Goal: Task Accomplishment & Management: Use online tool/utility

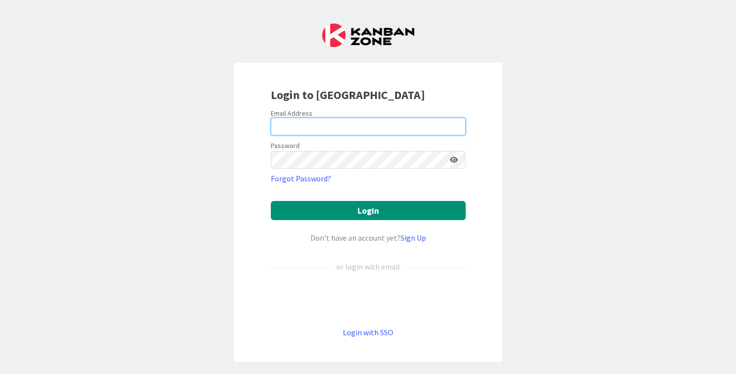
click at [293, 128] on input "email" at bounding box center [368, 126] width 195 height 18
type input "[EMAIL_ADDRESS][DOMAIN_NAME]"
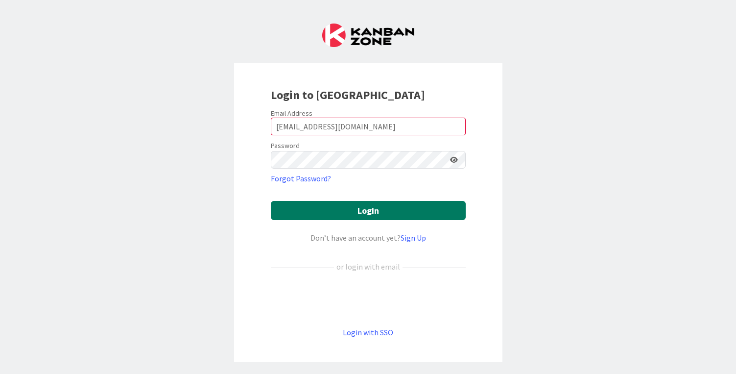
click at [363, 214] on button "Login" at bounding box center [368, 210] width 195 height 19
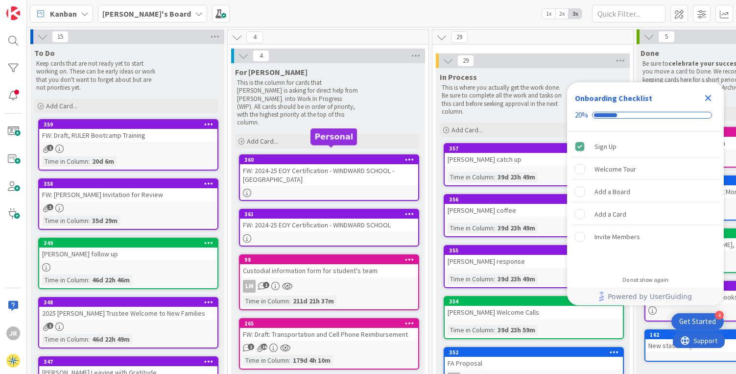
click at [295, 156] on div "360" at bounding box center [331, 159] width 174 height 7
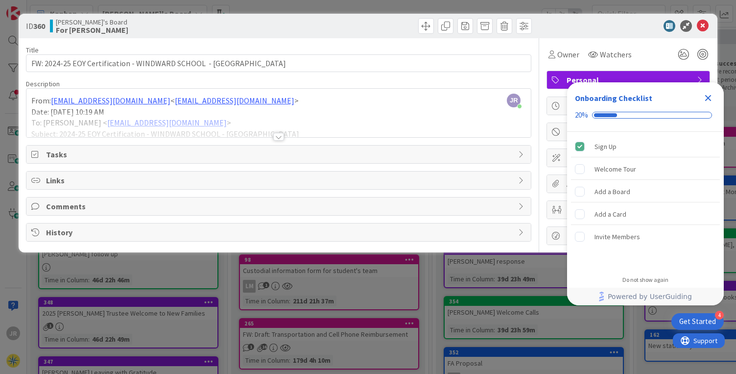
click at [570, 82] on div "Onboarding Checklist 20%" at bounding box center [645, 106] width 157 height 49
click at [710, 96] on icon "Close Checklist" at bounding box center [708, 98] width 12 height 12
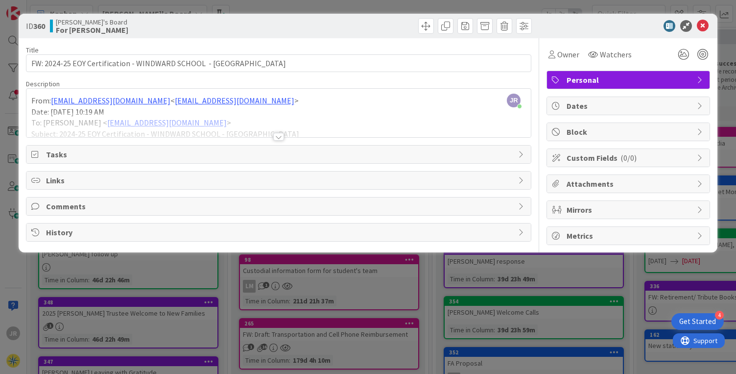
click at [632, 80] on span "Personal" at bounding box center [628, 80] width 125 height 12
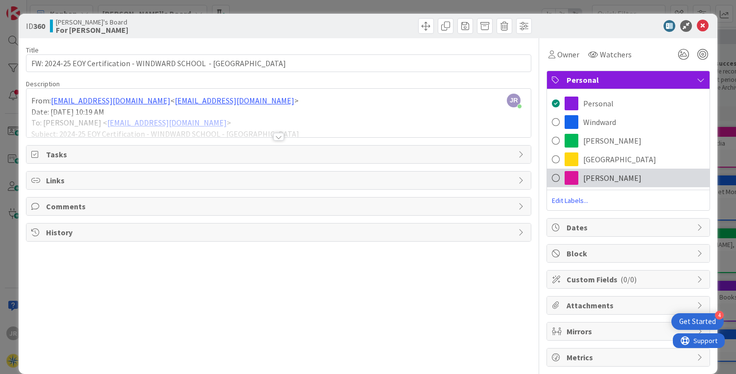
click at [595, 176] on span "[PERSON_NAME]" at bounding box center [612, 178] width 58 height 12
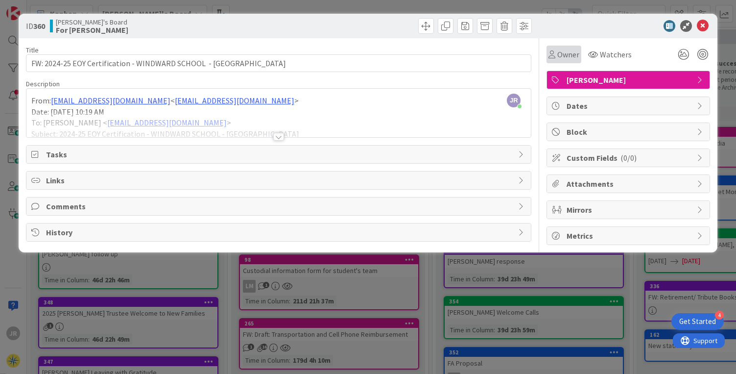
click at [571, 57] on span "Owner" at bounding box center [568, 54] width 22 height 12
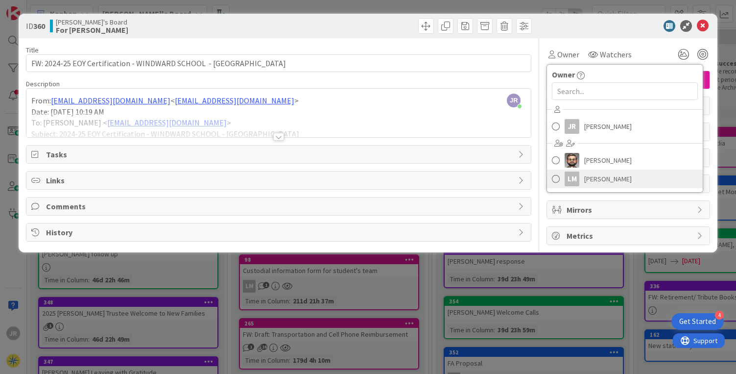
click at [592, 179] on span "[PERSON_NAME]" at bounding box center [607, 178] width 47 height 15
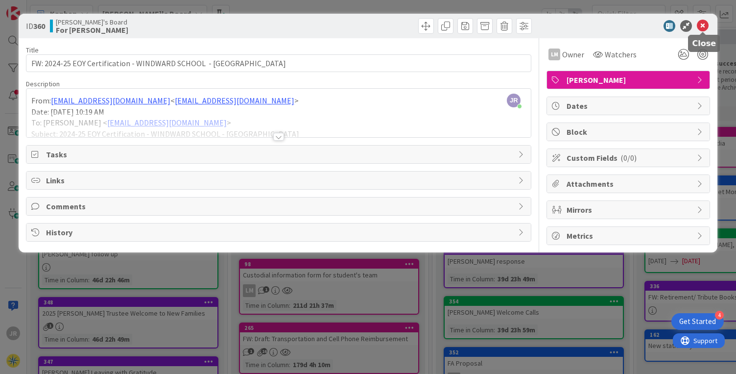
click at [703, 25] on icon at bounding box center [703, 26] width 12 height 12
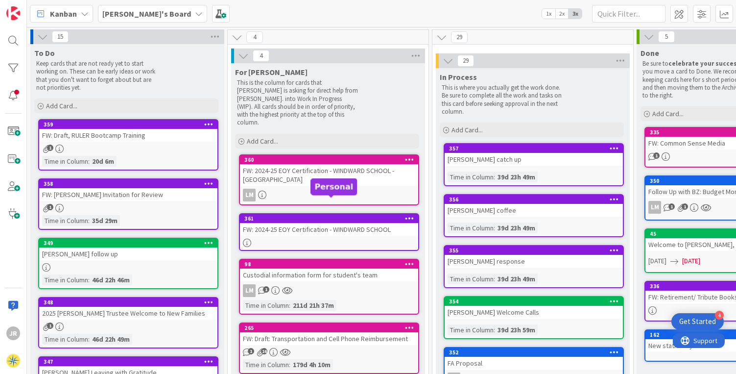
click at [357, 215] on div "361" at bounding box center [331, 218] width 174 height 7
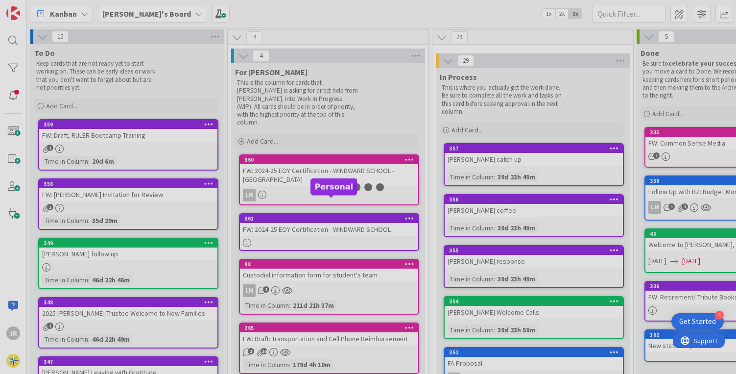
click at [357, 203] on div at bounding box center [368, 187] width 736 height 374
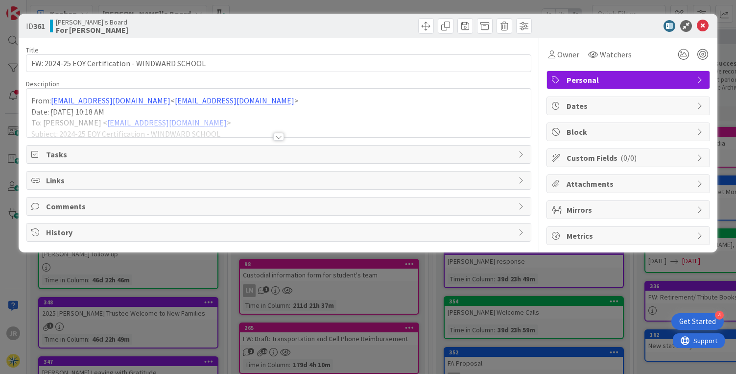
click at [638, 78] on span "Personal" at bounding box center [628, 80] width 125 height 12
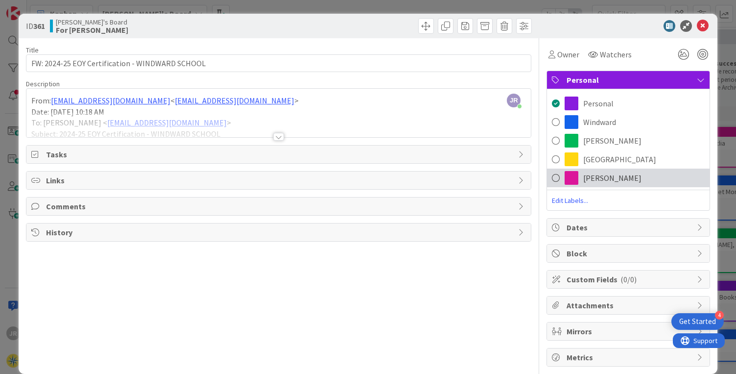
click at [583, 176] on span "[PERSON_NAME]" at bounding box center [612, 178] width 58 height 12
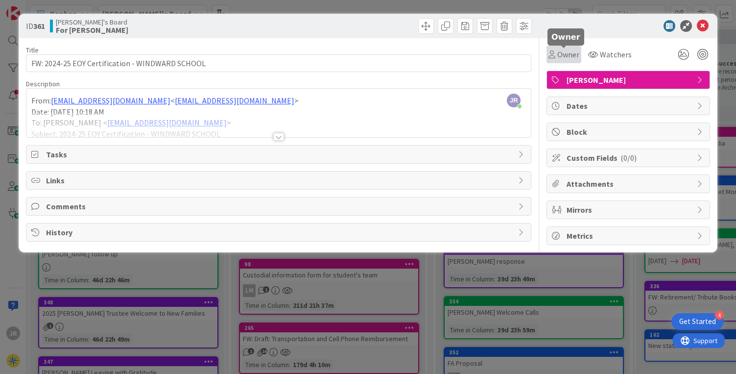
click at [571, 55] on span "Owner" at bounding box center [568, 54] width 22 height 12
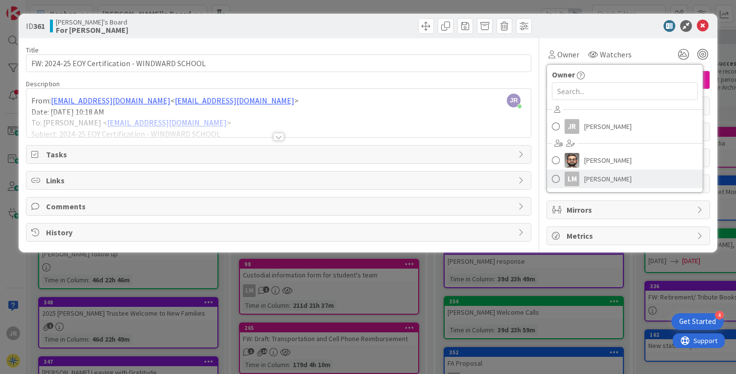
click at [588, 178] on span "[PERSON_NAME]" at bounding box center [607, 178] width 47 height 15
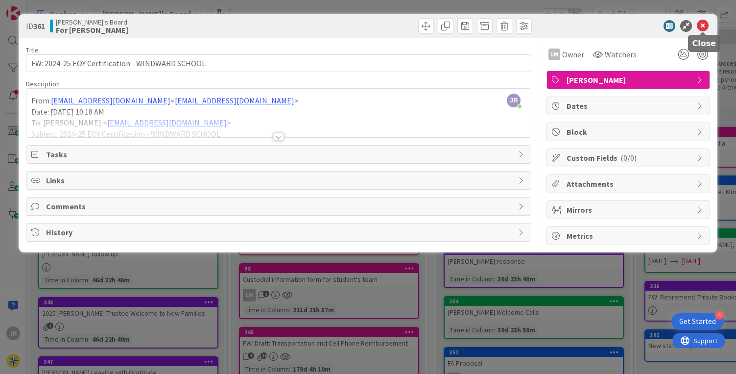
click at [702, 24] on icon at bounding box center [703, 26] width 12 height 12
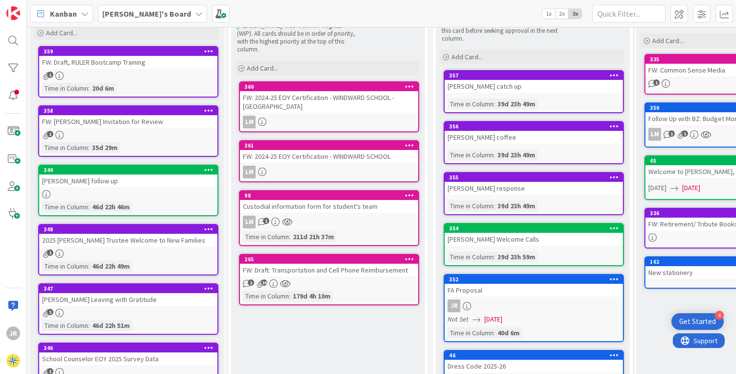
scroll to position [76, 0]
